Goal: Information Seeking & Learning: Check status

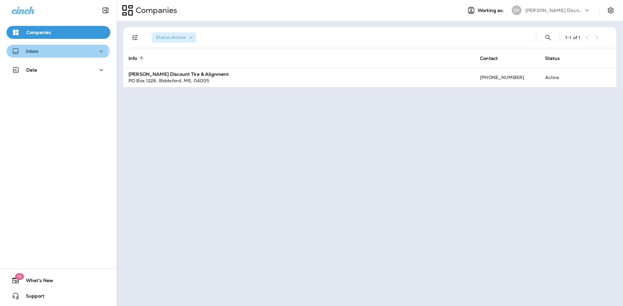
click at [54, 49] on div "Inbox" at bounding box center [58, 51] width 93 height 8
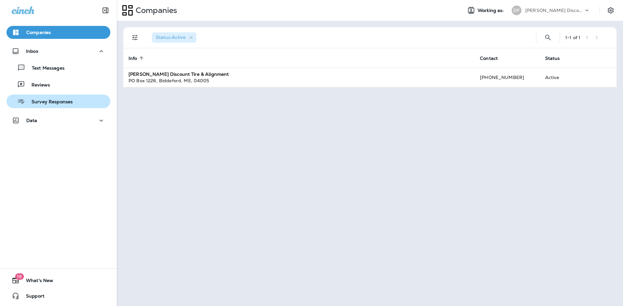
click at [64, 100] on p "Survey Responses" at bounding box center [49, 102] width 48 height 6
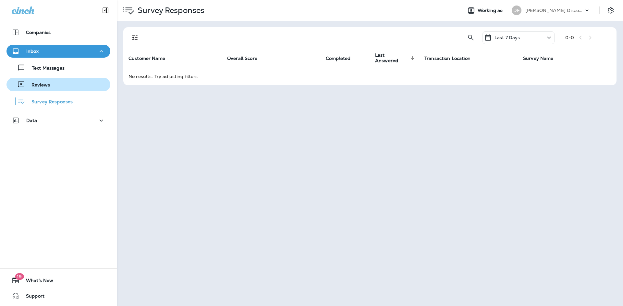
click at [52, 85] on div "Reviews" at bounding box center [58, 85] width 99 height 10
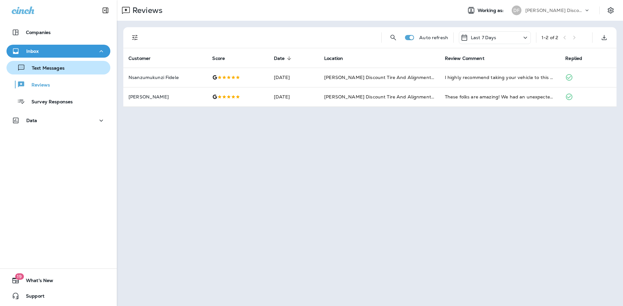
click at [43, 65] on div "Text Messages" at bounding box center [36, 68] width 55 height 10
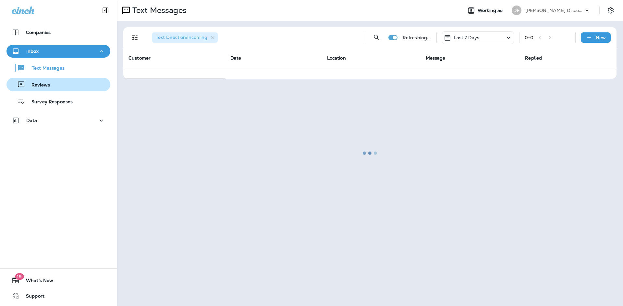
click at [54, 91] on button "Reviews" at bounding box center [58, 85] width 104 height 14
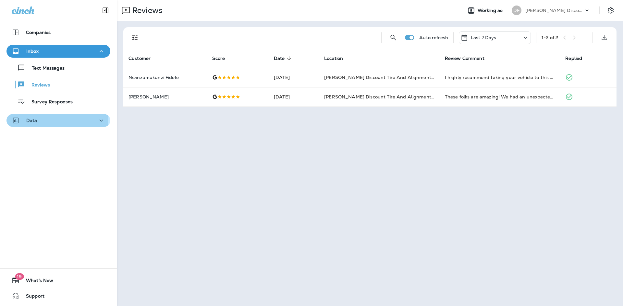
click at [51, 117] on div "Data" at bounding box center [58, 121] width 93 height 8
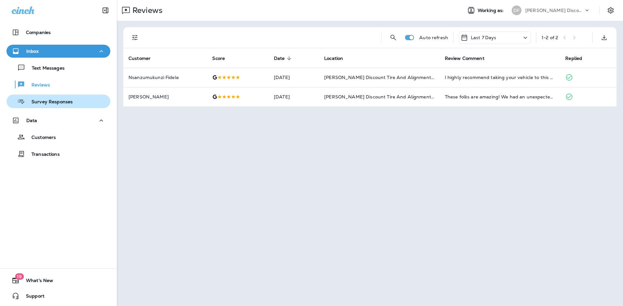
click at [48, 104] on p "Survey Responses" at bounding box center [49, 102] width 48 height 6
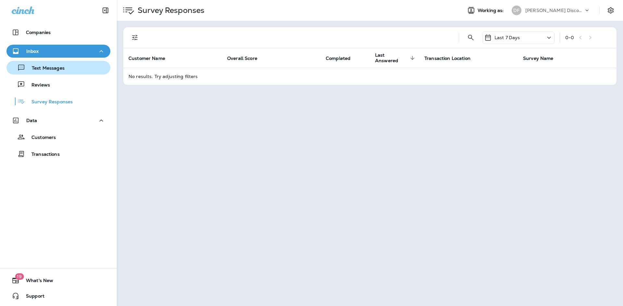
click at [41, 72] on div "Text Messages" at bounding box center [36, 68] width 55 height 10
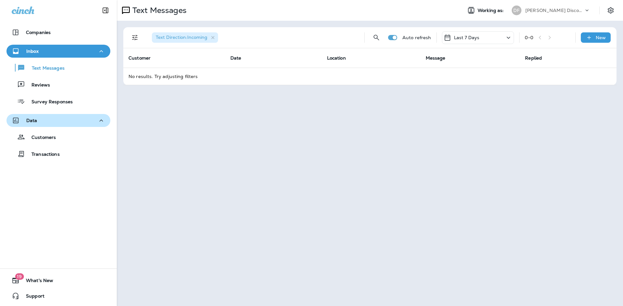
click at [49, 124] on div "Data" at bounding box center [58, 121] width 93 height 8
click at [54, 122] on div "Data" at bounding box center [58, 121] width 93 height 8
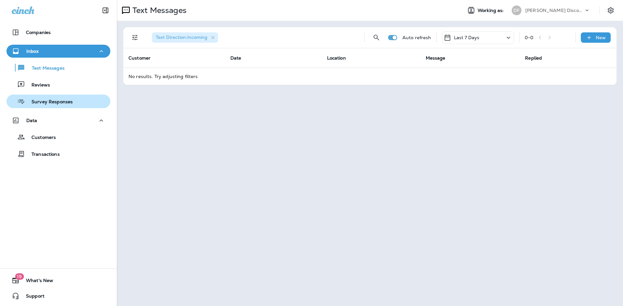
click at [59, 97] on div "Survey Responses" at bounding box center [41, 102] width 64 height 10
